Goal: Information Seeking & Learning: Understand process/instructions

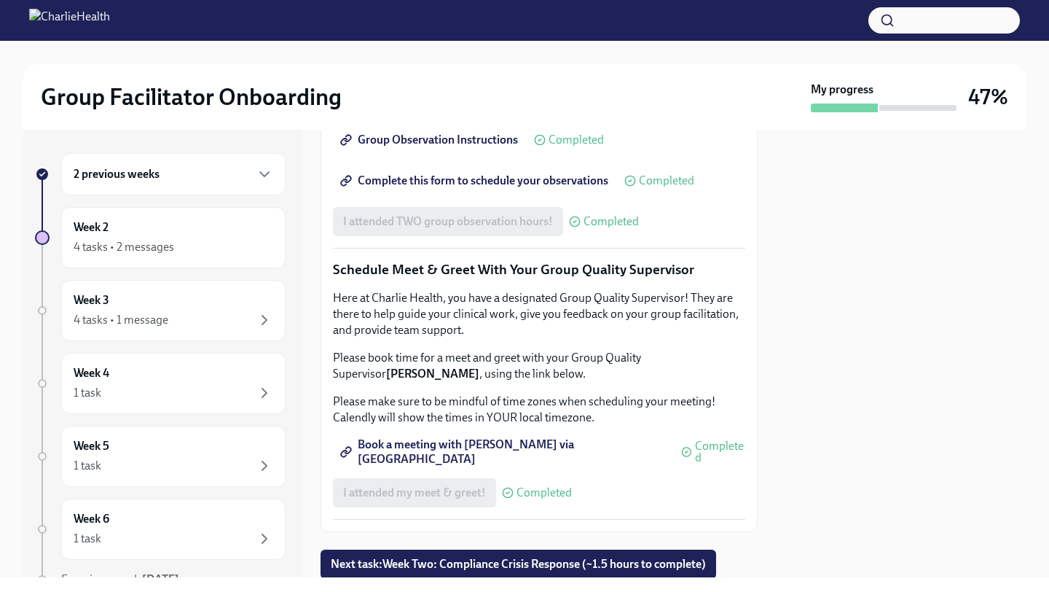
scroll to position [1421, 0]
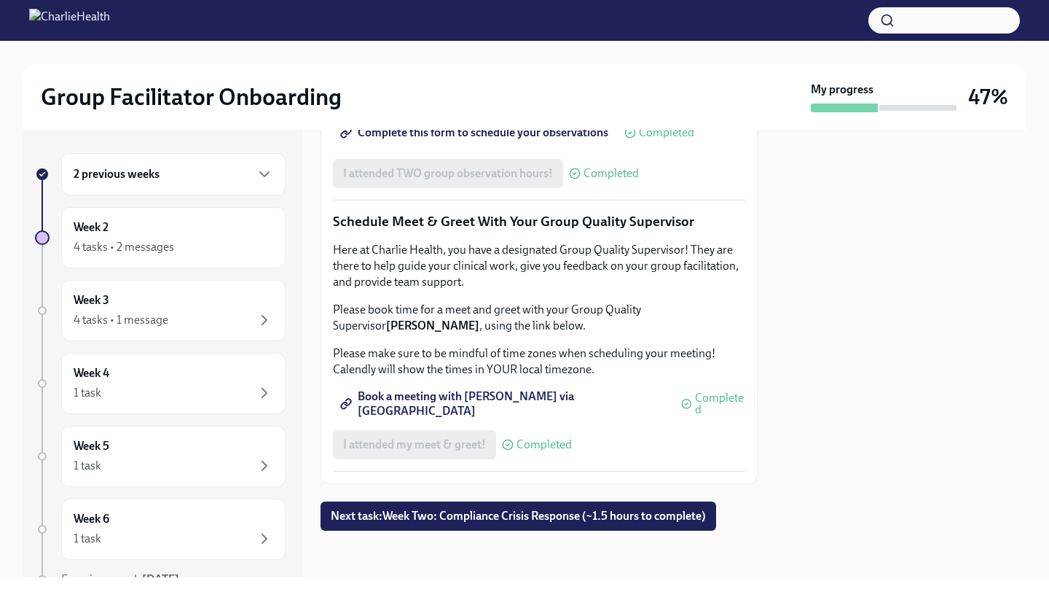
click at [511, 535] on div at bounding box center [539, 554] width 437 height 47
click at [523, 518] on span "Next task : Week Two: Compliance Crisis Response (~1.5 hours to complete)" at bounding box center [518, 516] width 375 height 15
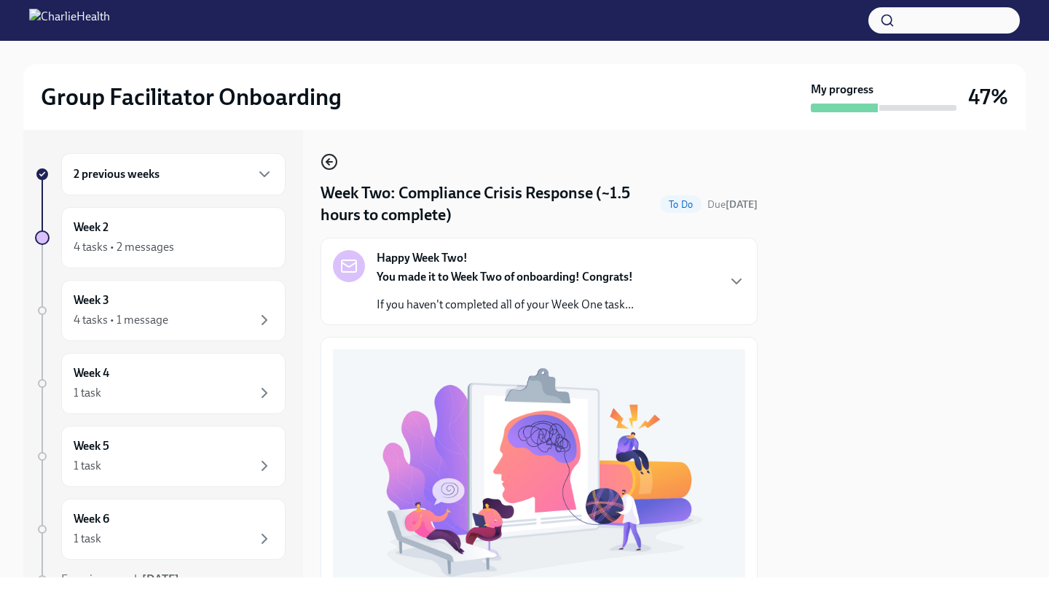
click at [321, 159] on icon "button" at bounding box center [329, 161] width 17 height 17
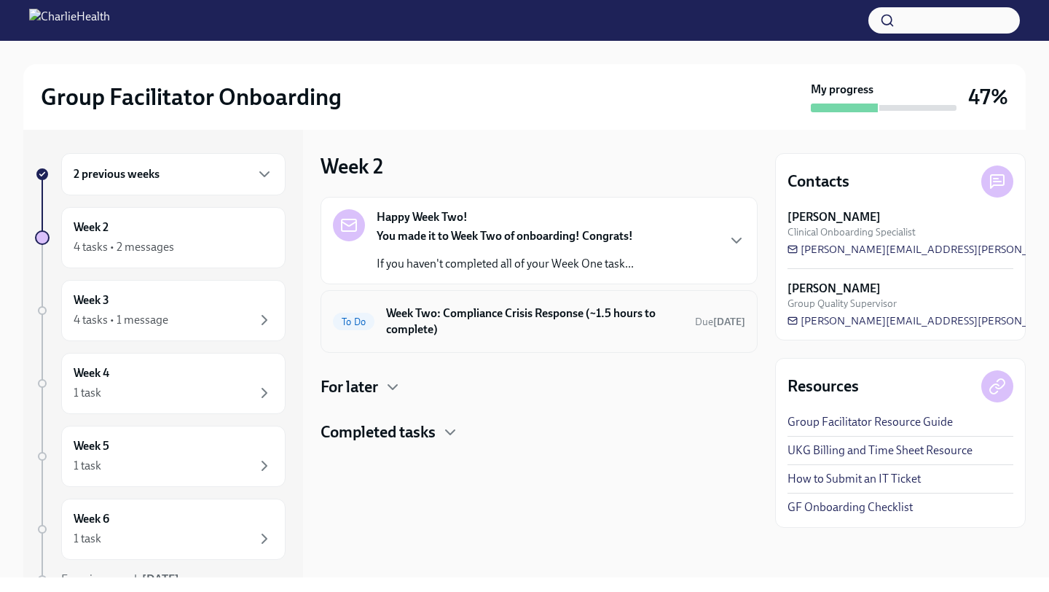
click at [424, 314] on h6 "Week Two: Compliance Crisis Response (~1.5 hours to complete)" at bounding box center [534, 321] width 297 height 32
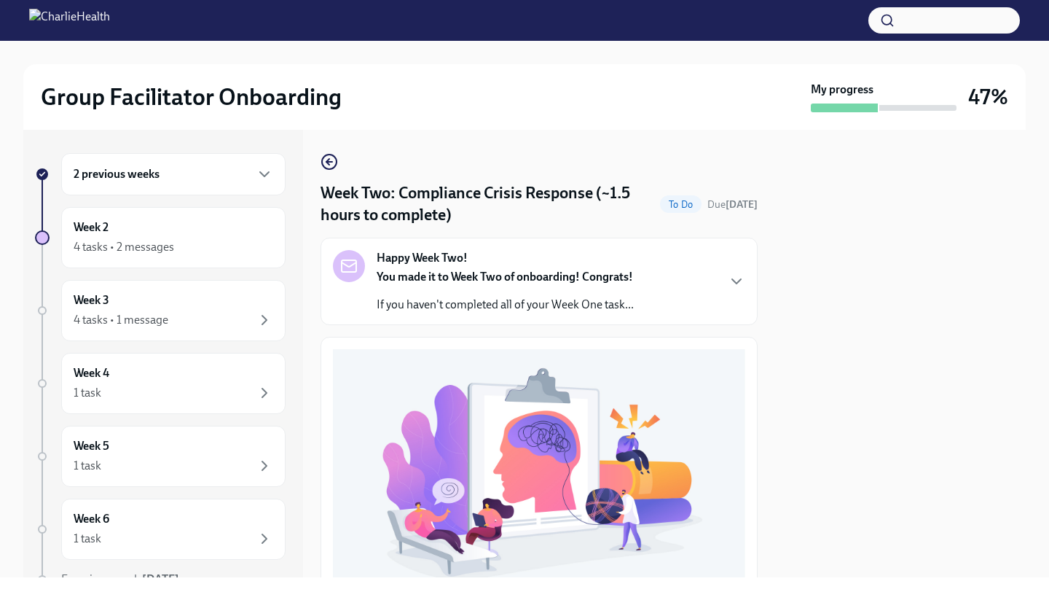
scroll to position [405, 0]
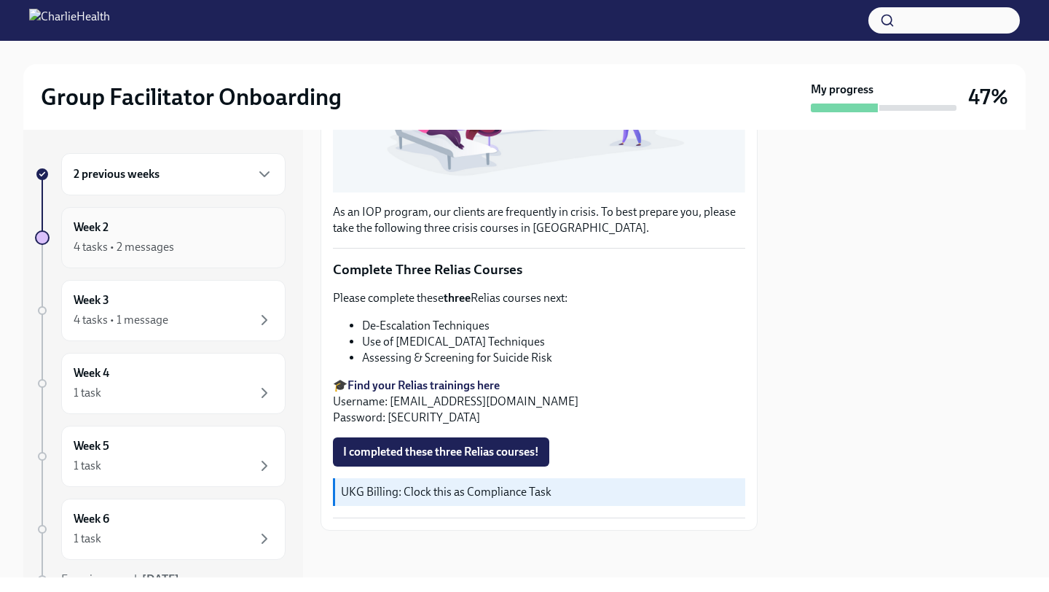
click at [189, 232] on div "Week 2 4 tasks • 2 messages" at bounding box center [174, 237] width 200 height 36
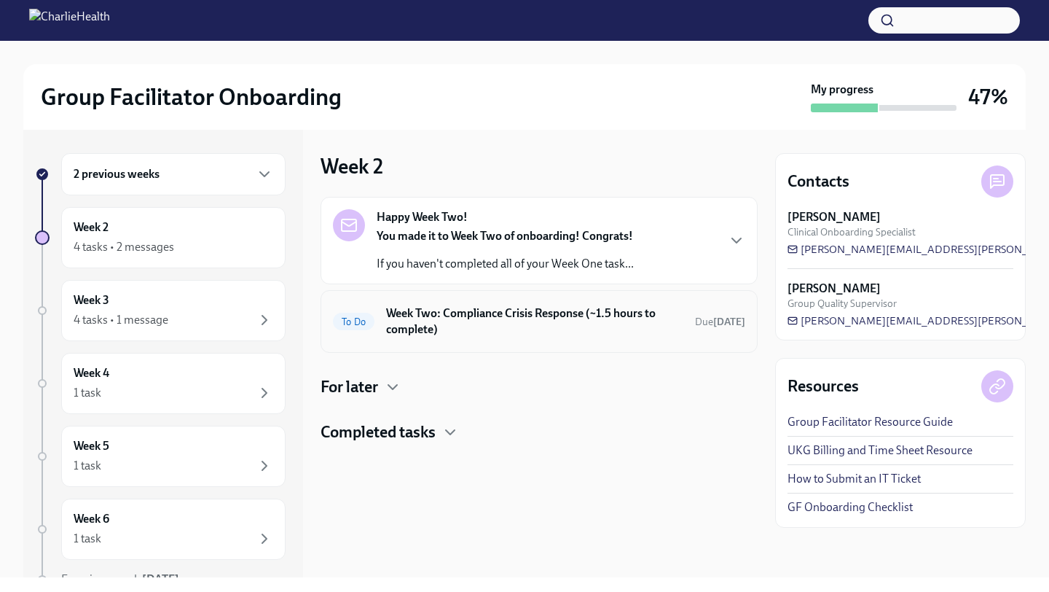
click at [442, 316] on h6 "Week Two: Compliance Crisis Response (~1.5 hours to complete)" at bounding box center [534, 321] width 297 height 32
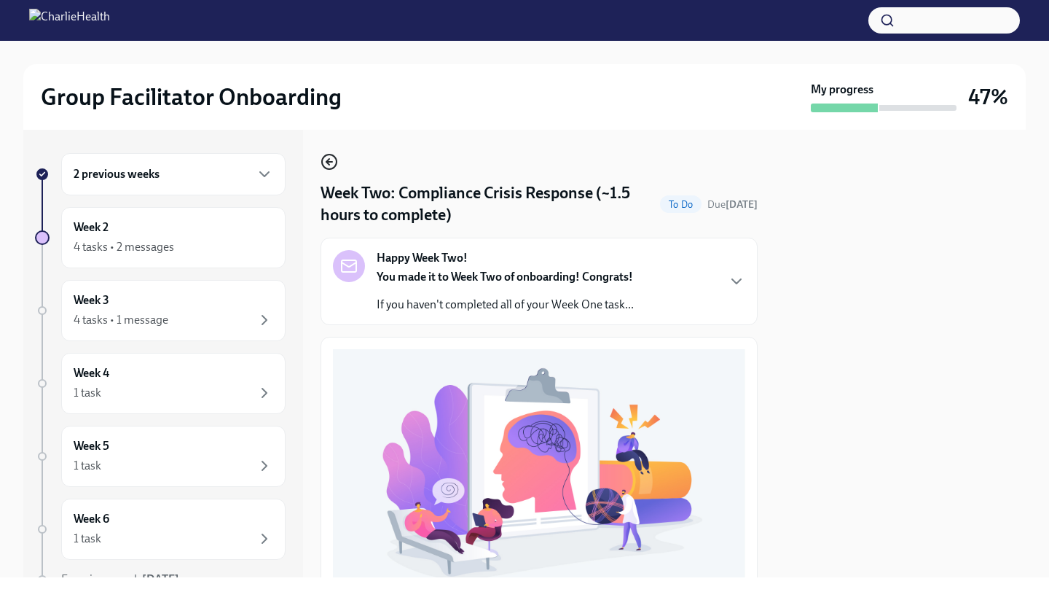
click at [331, 157] on icon "button" at bounding box center [329, 161] width 17 height 17
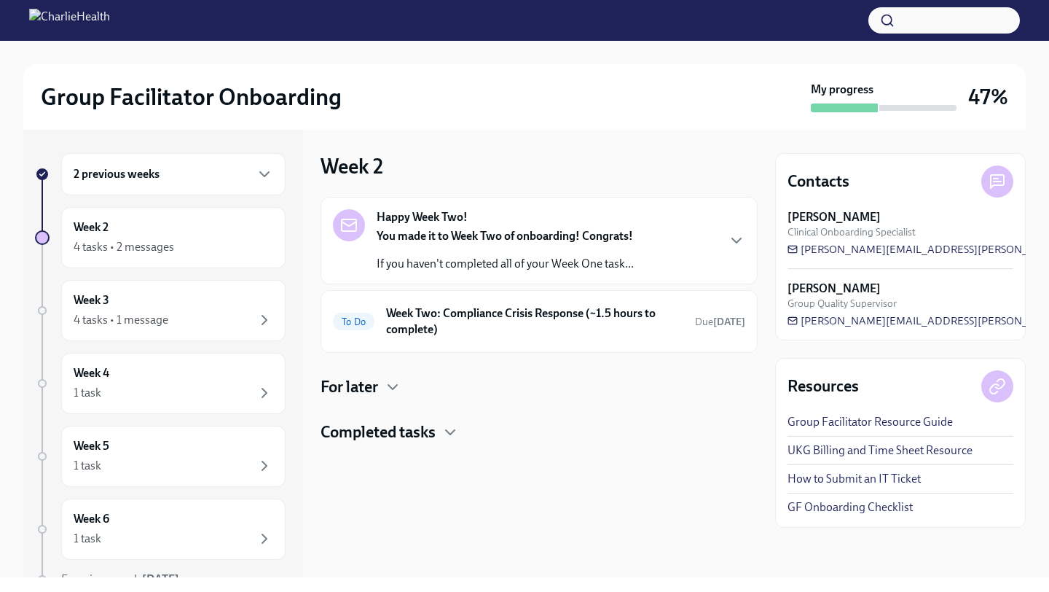
click at [443, 232] on strong "You made it to Week Two of onboarding! Congrats!" at bounding box center [505, 236] width 257 height 14
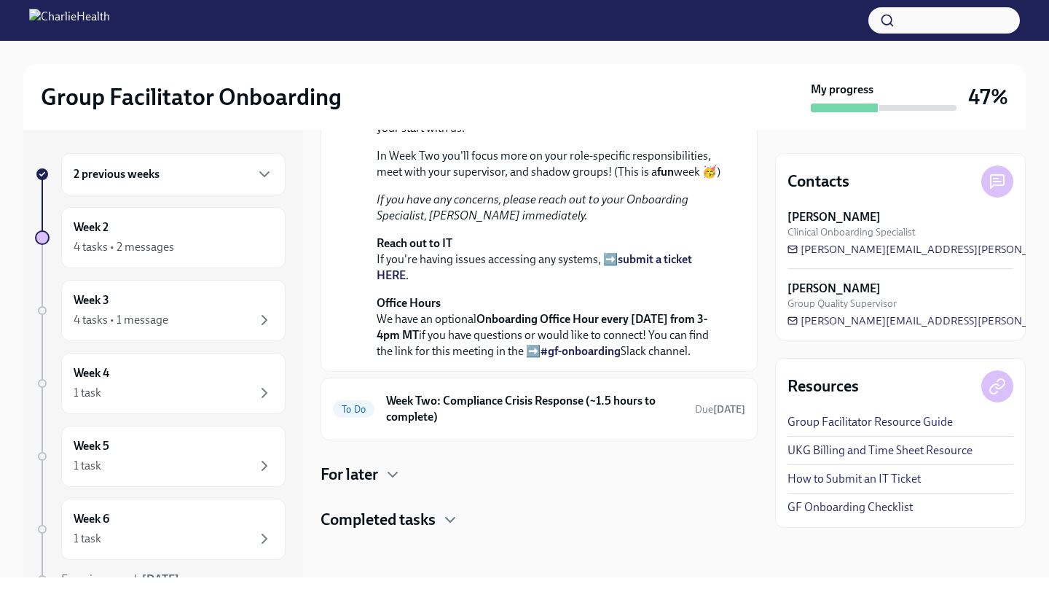
scroll to position [386, 0]
click at [437, 413] on h6 "Week Two: Compliance Crisis Response (~1.5 hours to complete)" at bounding box center [534, 409] width 297 height 32
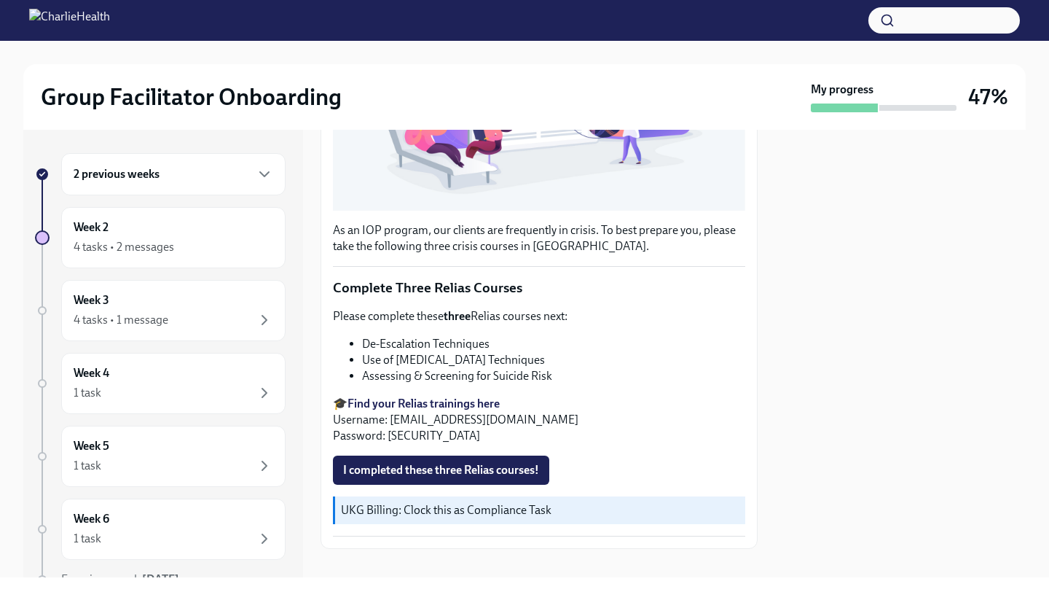
scroll to position [405, 0]
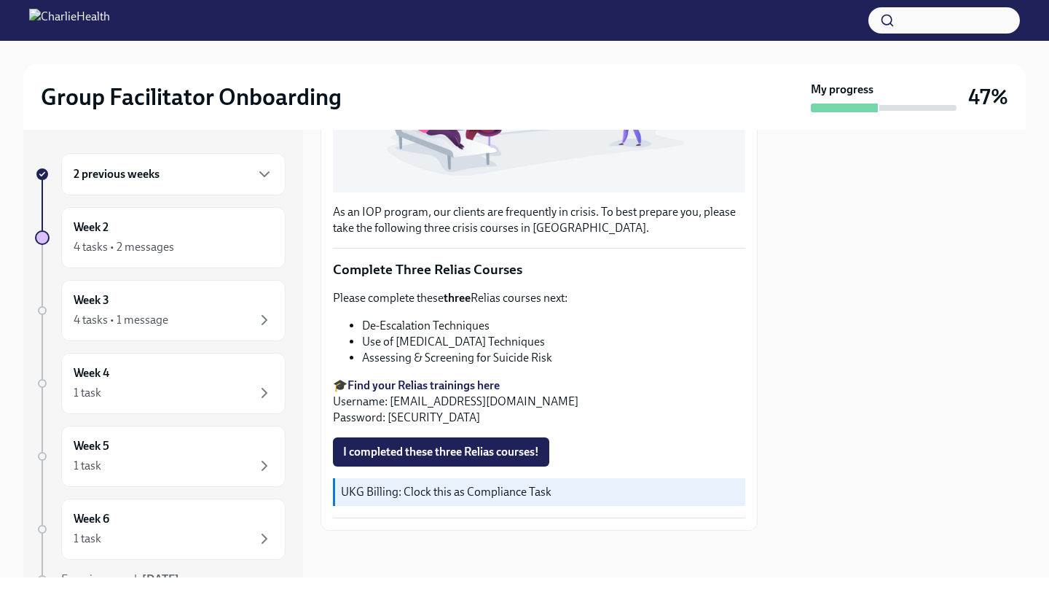
click at [419, 387] on strong "Find your Relias trainings here" at bounding box center [424, 385] width 152 height 14
drag, startPoint x: 392, startPoint y: 406, endPoint x: 534, endPoint y: 408, distance: 142.1
click at [534, 410] on p "🎓 Find your Relias trainings here Username: [EMAIL_ADDRESS][DOMAIN_NAME] Passwo…" at bounding box center [539, 402] width 413 height 48
drag, startPoint x: 547, startPoint y: 405, endPoint x: 391, endPoint y: 402, distance: 156.0
click at [391, 401] on p "🎓 Find your Relias trainings here Username: [EMAIL_ADDRESS][DOMAIN_NAME] Passwo…" at bounding box center [539, 402] width 413 height 48
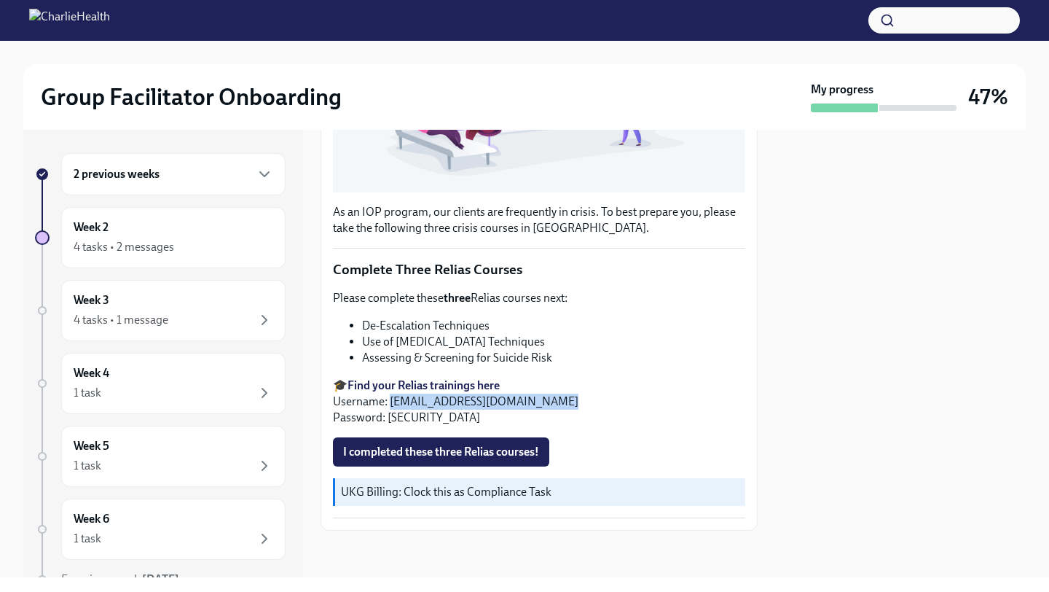
copy p "[EMAIL_ADDRESS][DOMAIN_NAME]"
drag, startPoint x: 387, startPoint y: 421, endPoint x: 423, endPoint y: 421, distance: 36.4
click at [424, 421] on p "🎓 Find your Relias trainings here Username: [EMAIL_ADDRESS][DOMAIN_NAME] Passwo…" at bounding box center [539, 402] width 413 height 48
copy p "ch1234"
click at [463, 461] on button "I completed these three Relias courses!" at bounding box center [441, 451] width 216 height 29
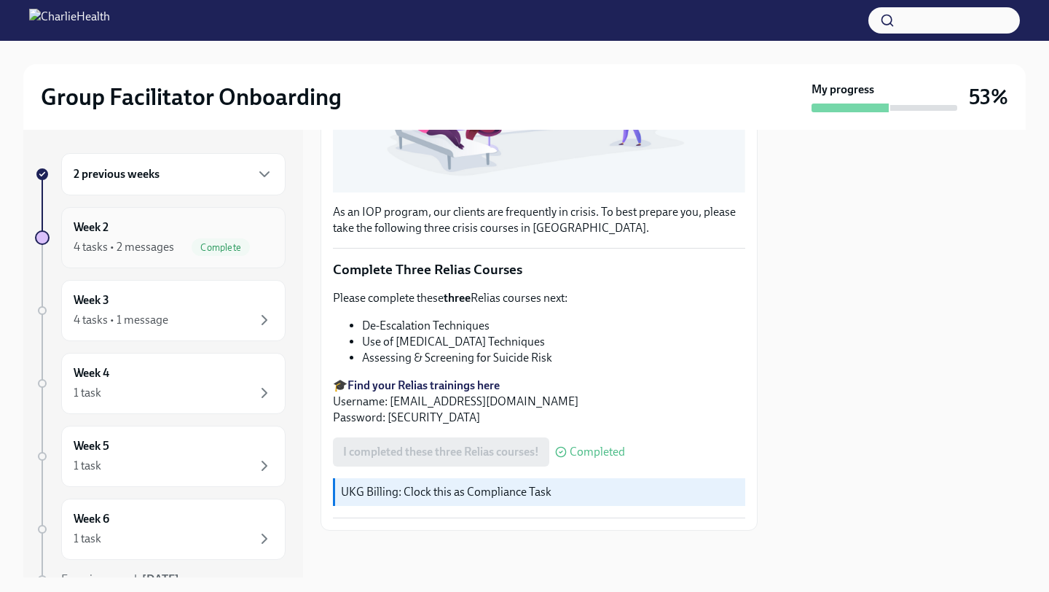
click at [200, 236] on div "Week 2 4 tasks • 2 messages Complete" at bounding box center [174, 237] width 200 height 36
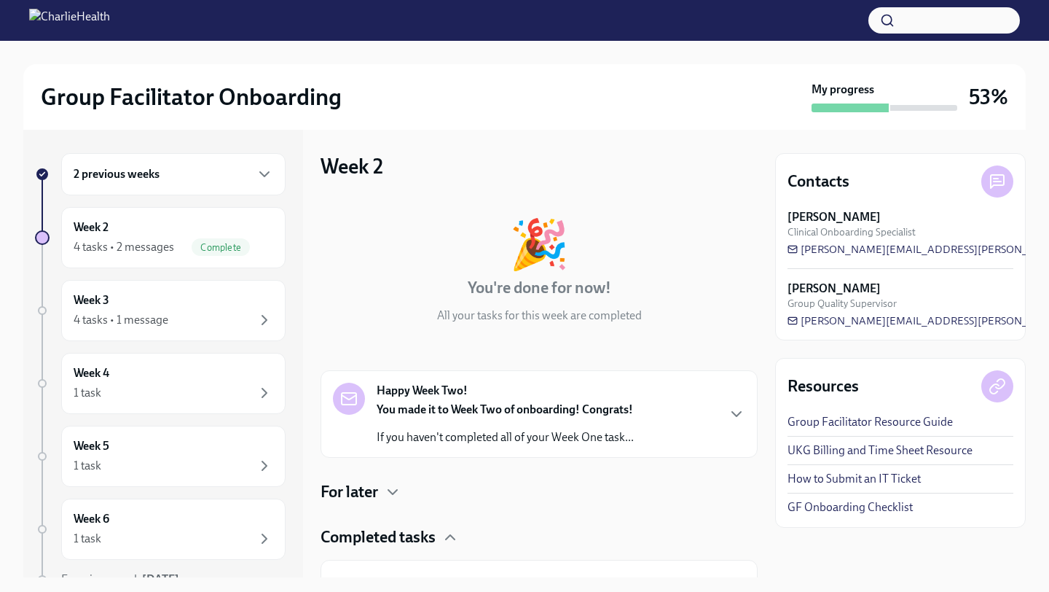
scroll to position [315, 0]
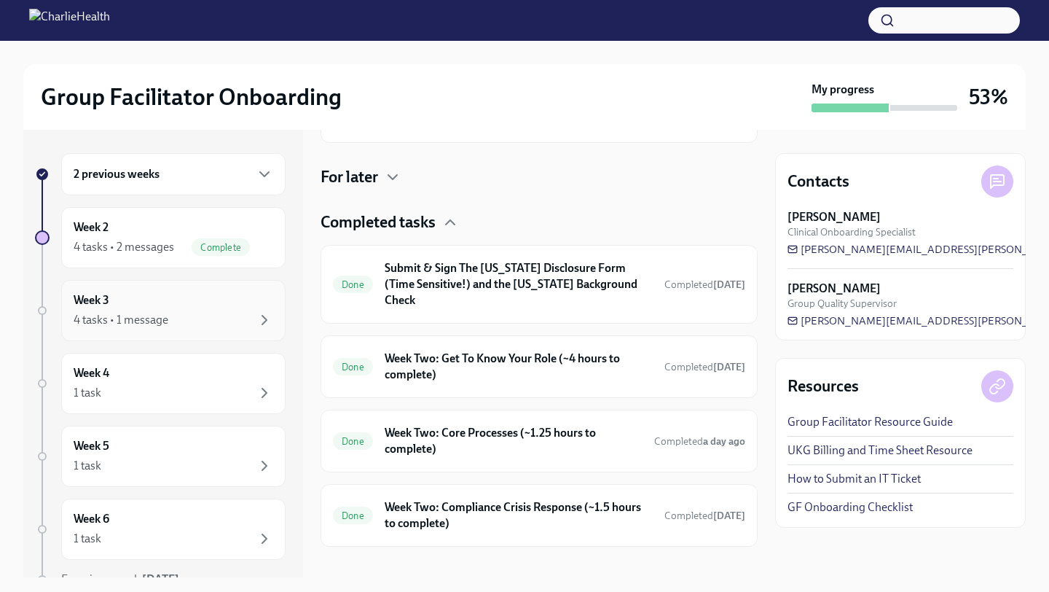
click at [190, 316] on div "4 tasks • 1 message" at bounding box center [174, 319] width 200 height 17
